Goal: Find contact information: Find contact information

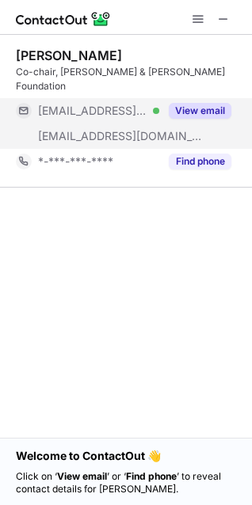
drag, startPoint x: 37, startPoint y: 145, endPoint x: 181, endPoint y: 97, distance: 151.3
click at [181, 103] on button "View email" at bounding box center [200, 111] width 63 height 16
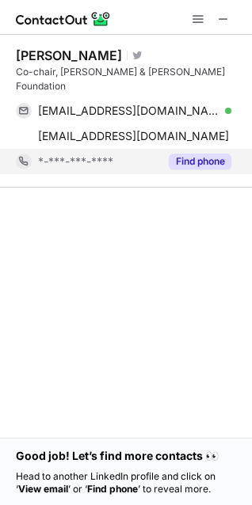
click at [190, 154] on button "Find phone" at bounding box center [200, 162] width 63 height 16
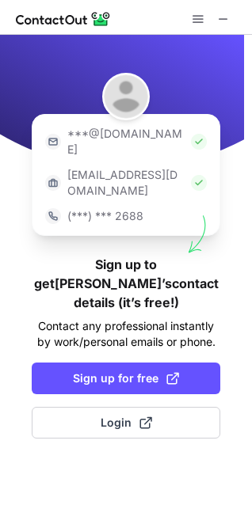
click at [135, 136] on p "***@[DOMAIN_NAME]" at bounding box center [125, 142] width 117 height 32
click at [191, 134] on img at bounding box center [199, 142] width 16 height 16
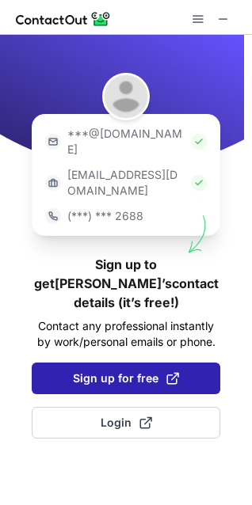
click at [119, 363] on button "Sign up for free" at bounding box center [126, 379] width 189 height 32
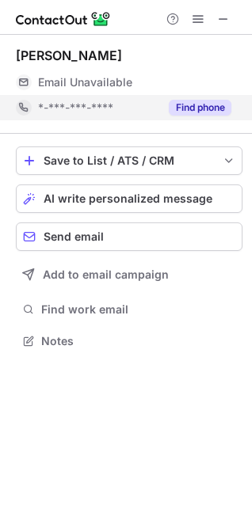
scroll to position [330, 252]
click at [180, 107] on button "Find phone" at bounding box center [200, 108] width 63 height 16
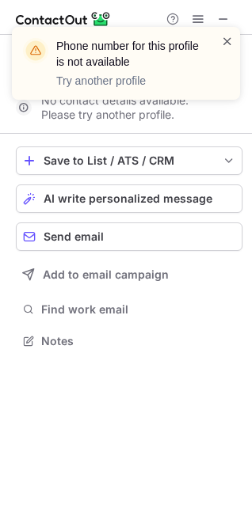
scroll to position [305, 252]
click at [225, 38] on span at bounding box center [227, 41] width 13 height 16
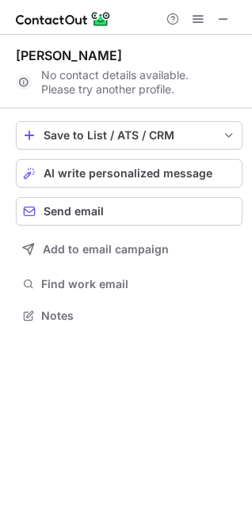
click at [251, 144] on div "[PERSON_NAME] No contact details available. Please try another profile. Save to…" at bounding box center [126, 187] width 252 height 305
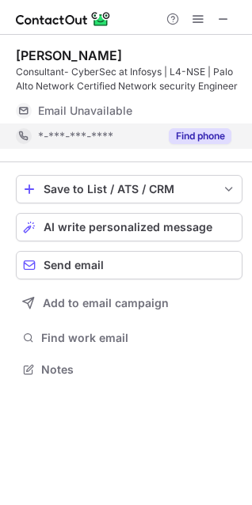
click at [215, 129] on button "Find phone" at bounding box center [200, 136] width 63 height 16
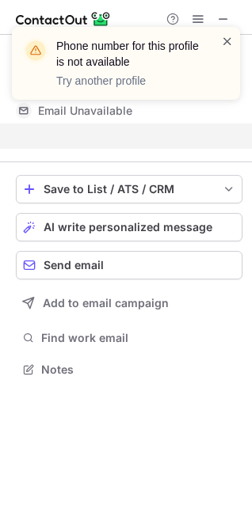
click at [224, 43] on span at bounding box center [227, 41] width 13 height 16
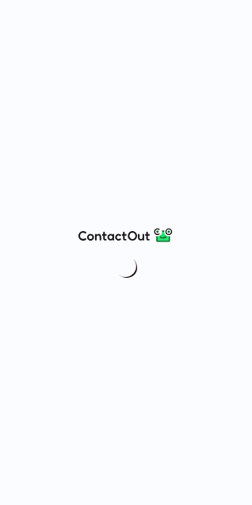
click at [80, 380] on div at bounding box center [126, 252] width 252 height 505
